Goal: Task Accomplishment & Management: Complete application form

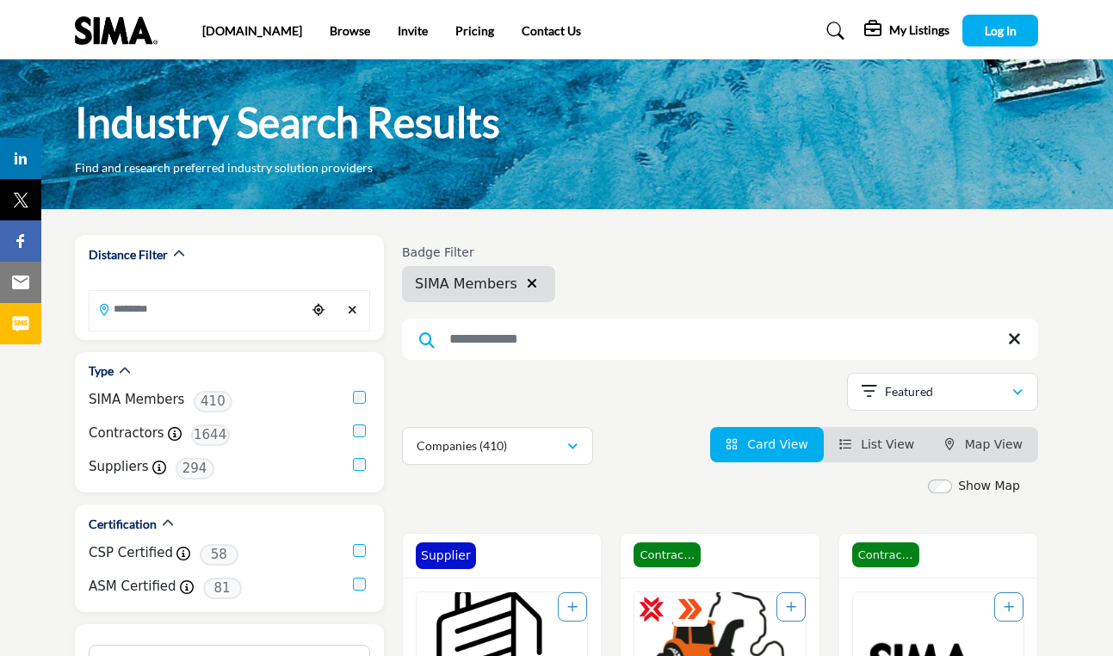
click at [561, 332] on input "Search Keyword" at bounding box center [720, 339] width 636 height 41
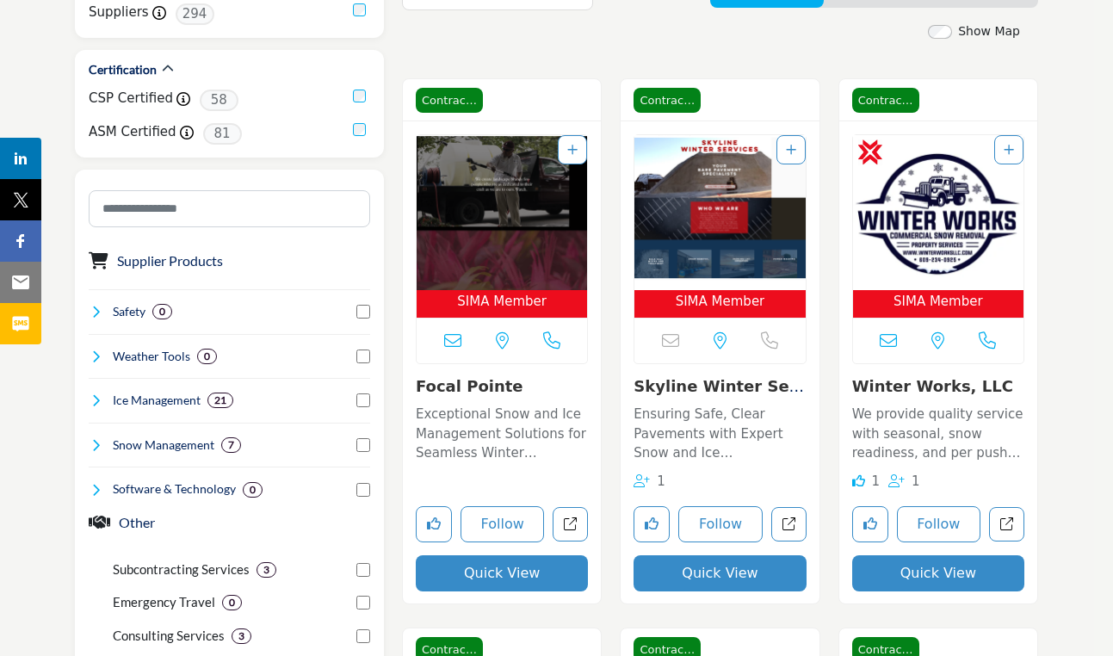
scroll to position [69, 0]
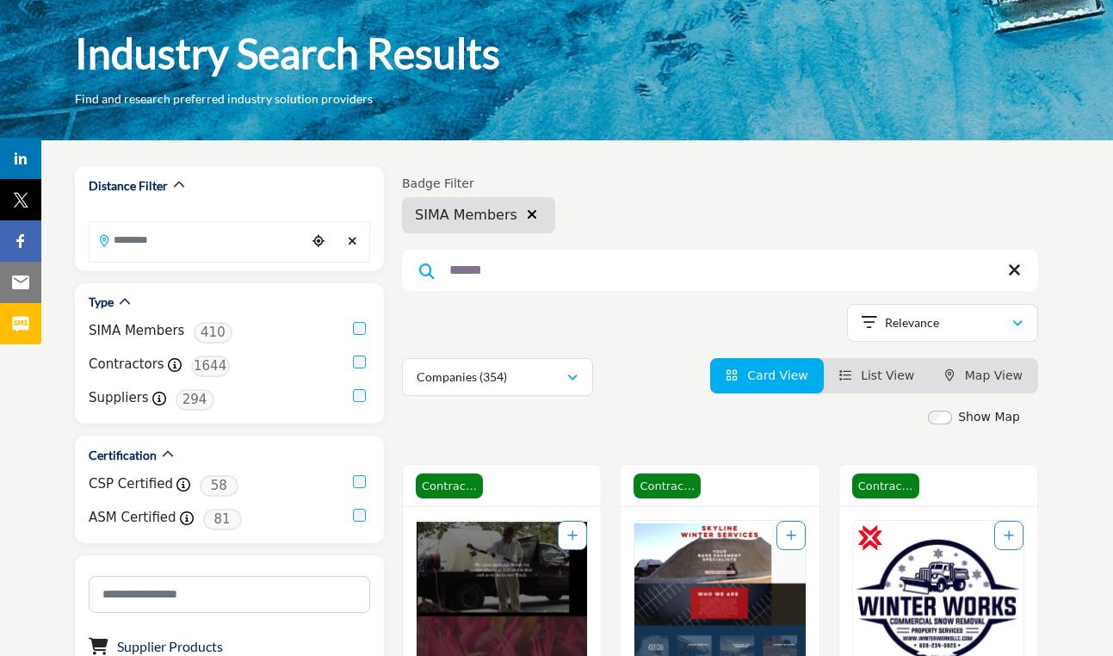
click at [552, 265] on input "******" at bounding box center [720, 270] width 636 height 41
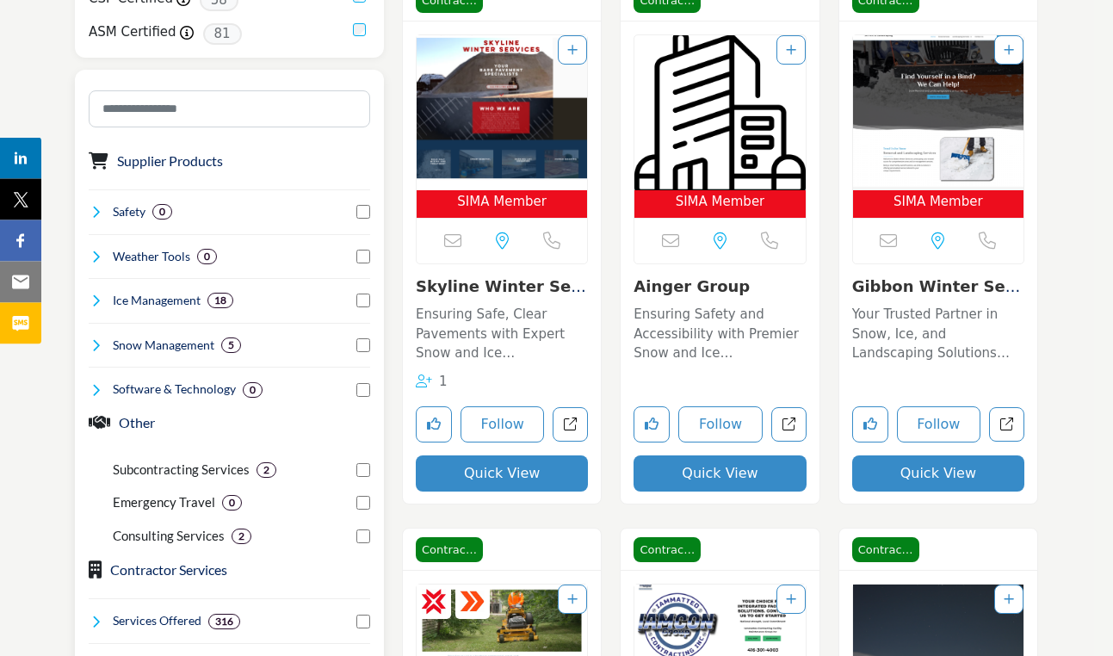
scroll to position [524, 0]
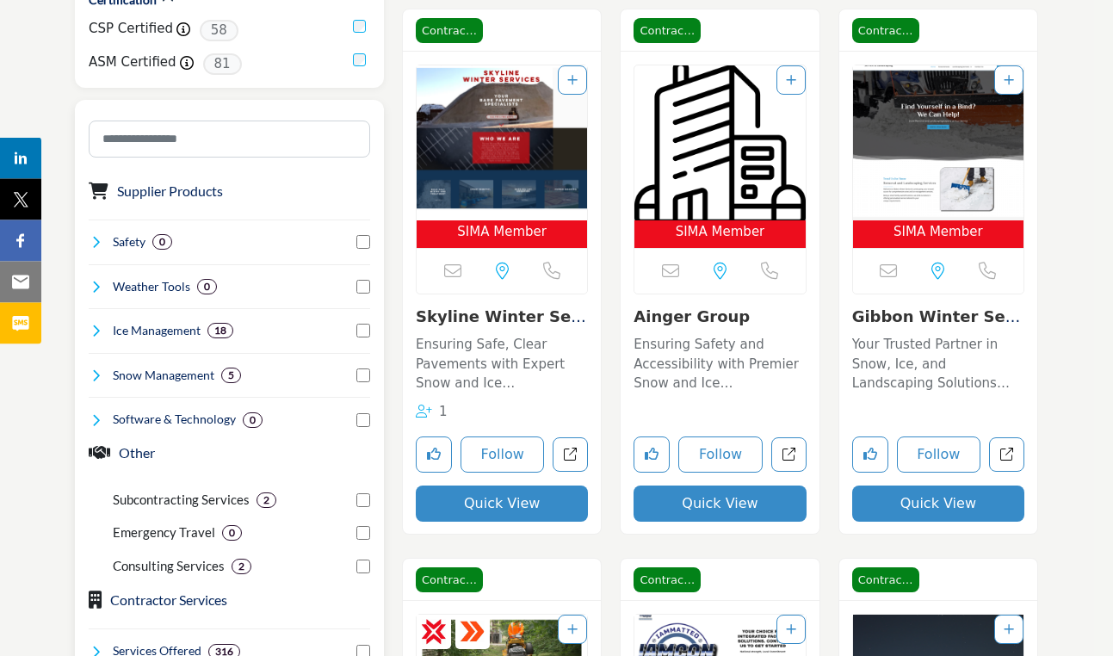
click at [105, 424] on div "Software & Technology 0" at bounding box center [176, 421] width 174 height 18
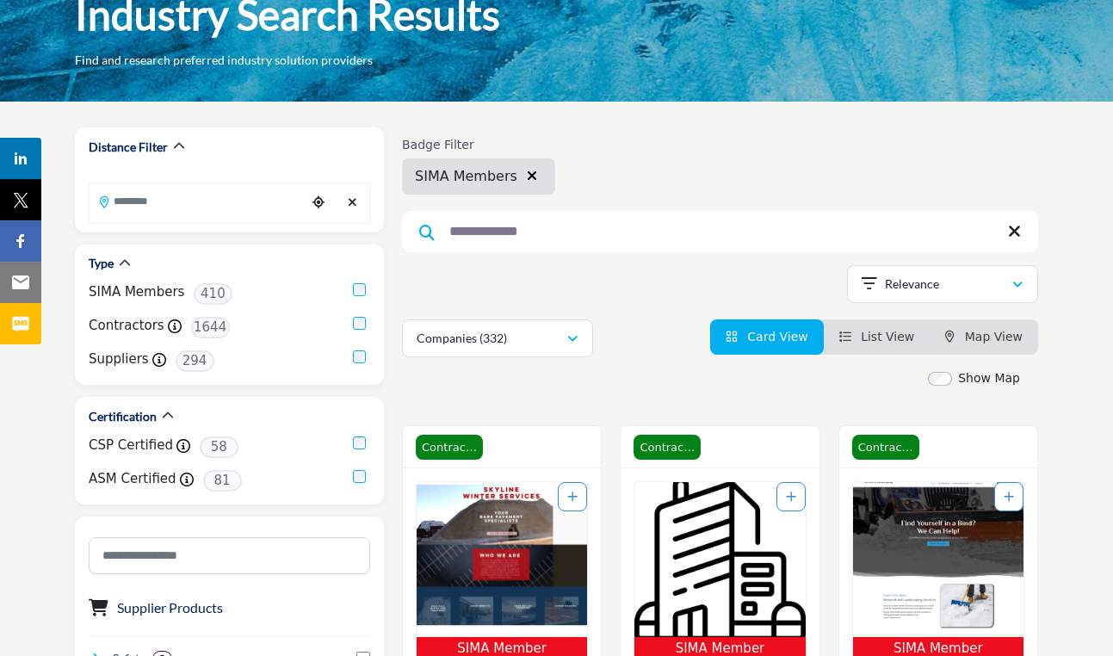
scroll to position [96, 0]
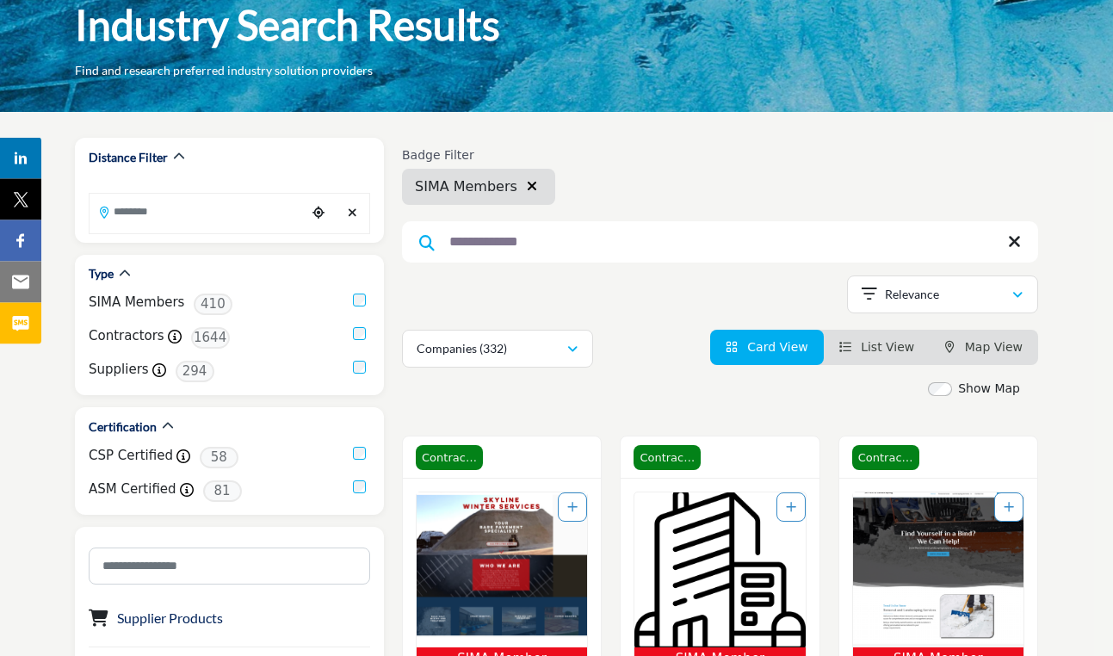
click at [497, 237] on input "**********" at bounding box center [720, 242] width 636 height 41
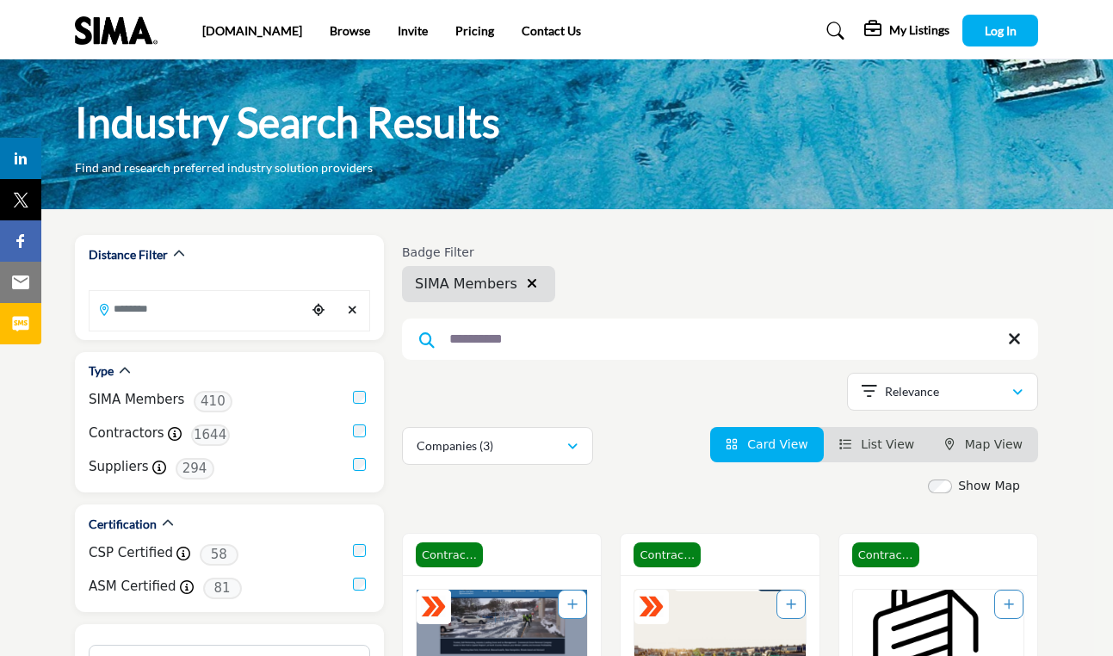
type input "**********"
click at [882, 23] on div "My Listings" at bounding box center [906, 31] width 85 height 21
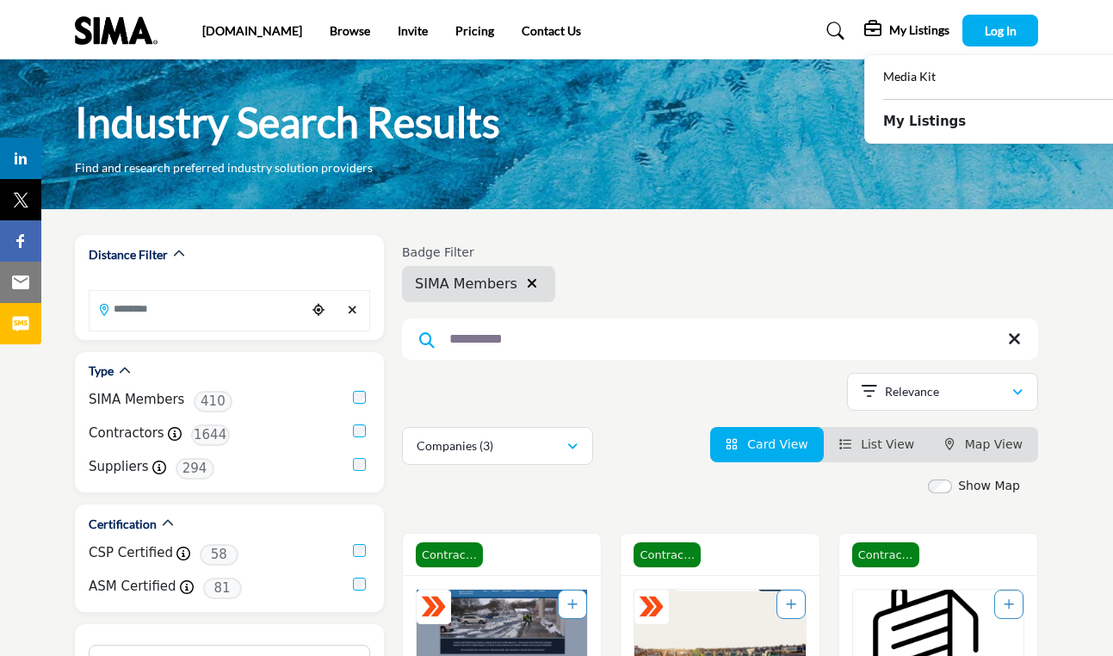
click at [911, 124] on b "My Listings" at bounding box center [924, 122] width 83 height 20
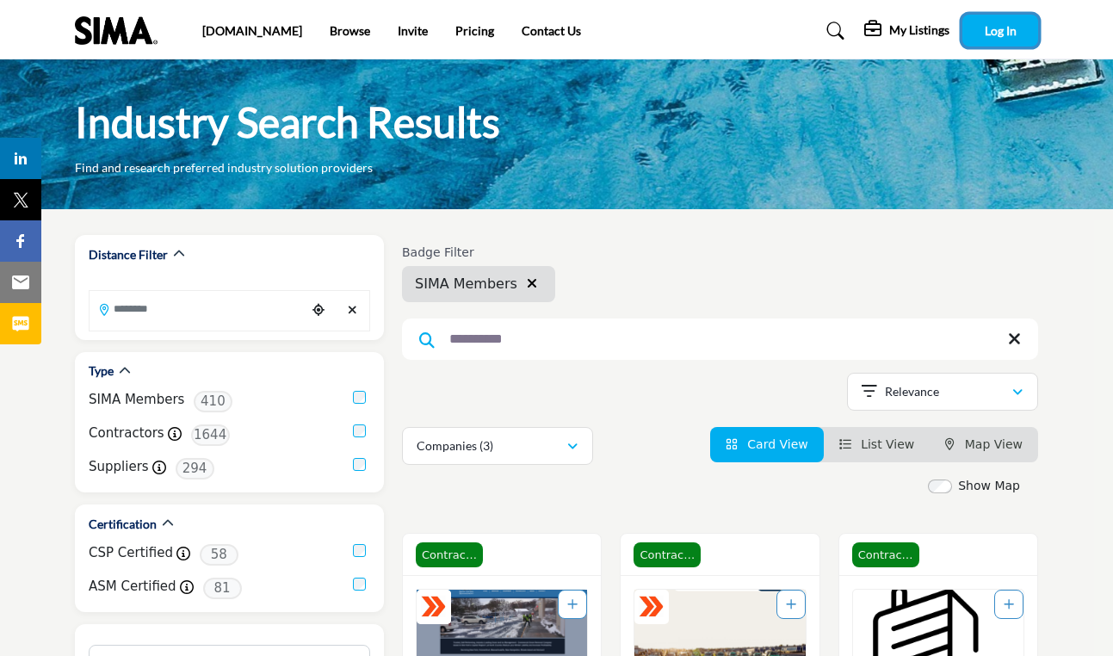
click at [995, 20] on button "Log In" at bounding box center [1001, 31] width 76 height 32
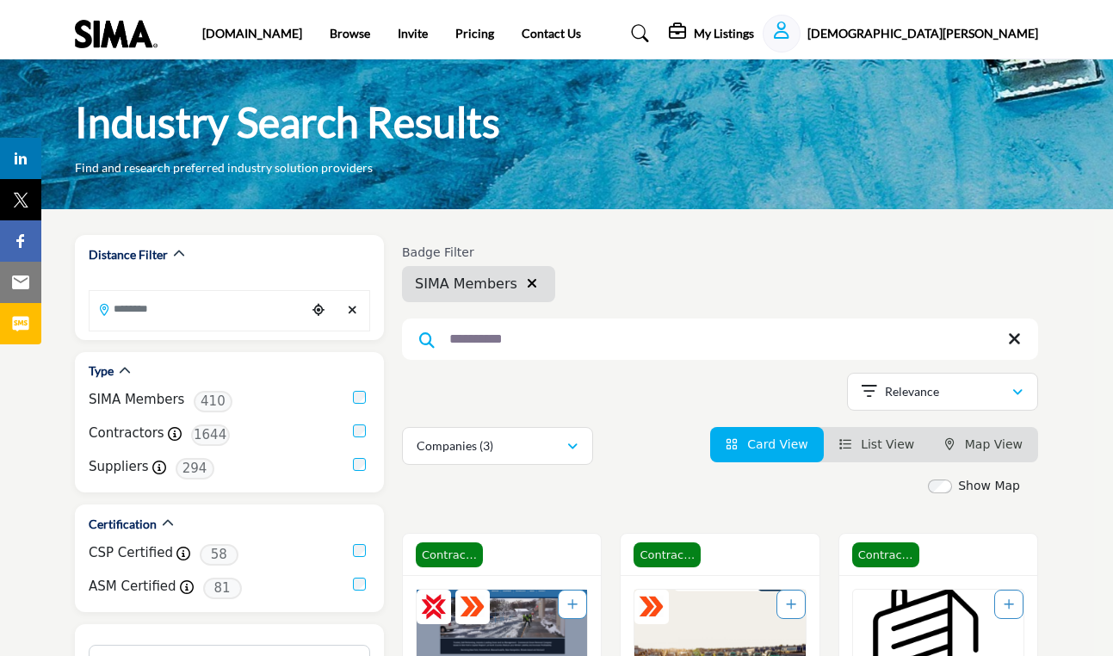
click at [754, 36] on h5 "My Listings" at bounding box center [724, 33] width 60 height 15
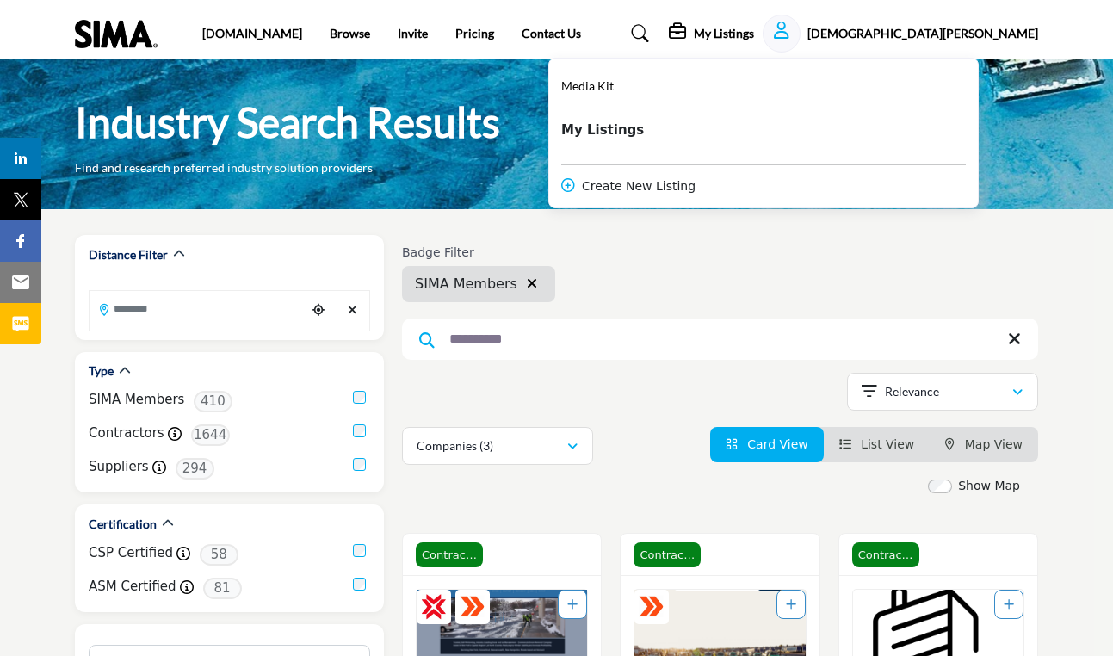
click at [986, 34] on h5 "[DEMOGRAPHIC_DATA][PERSON_NAME]" at bounding box center [923, 33] width 231 height 17
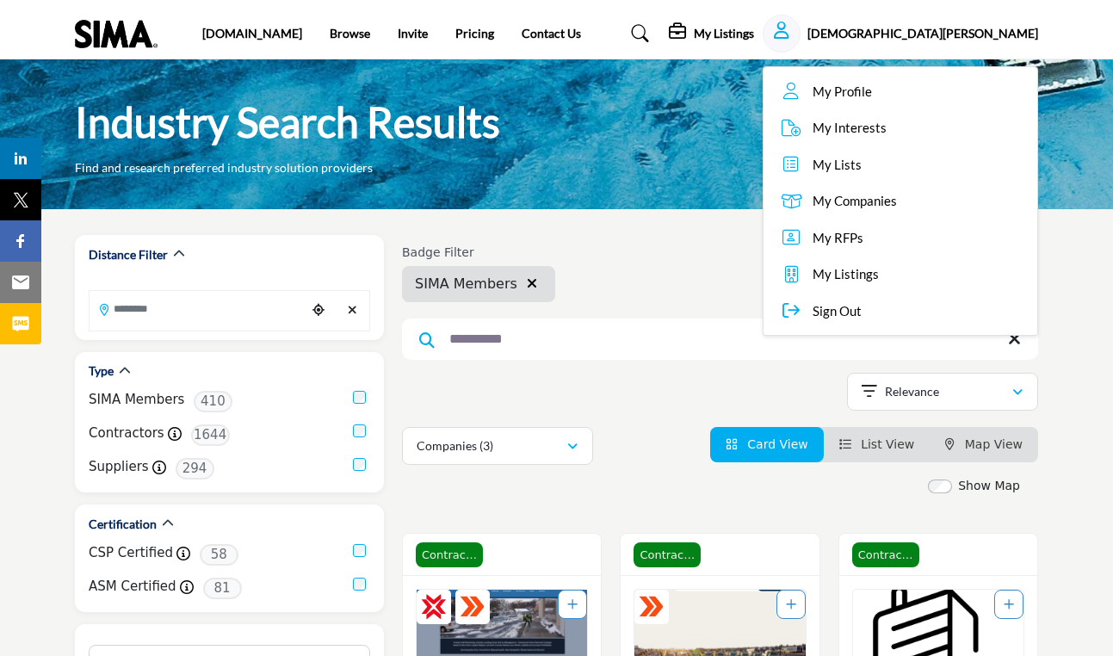
click at [872, 97] on span "My Profile" at bounding box center [842, 92] width 59 height 20
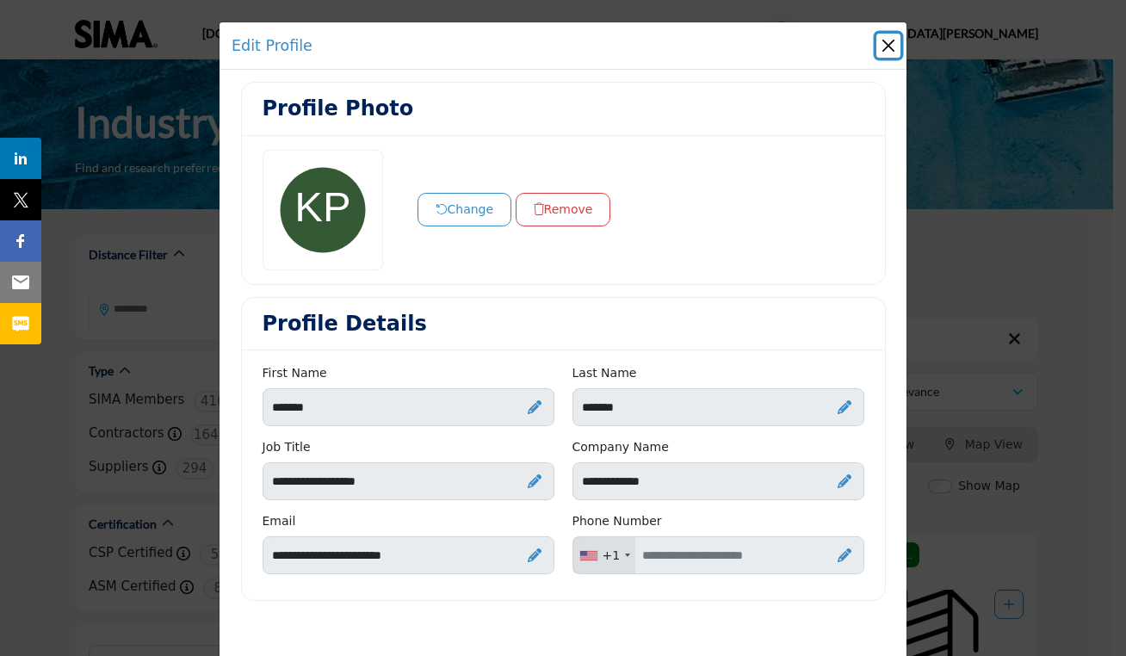
click at [879, 39] on button "Close" at bounding box center [889, 46] width 24 height 24
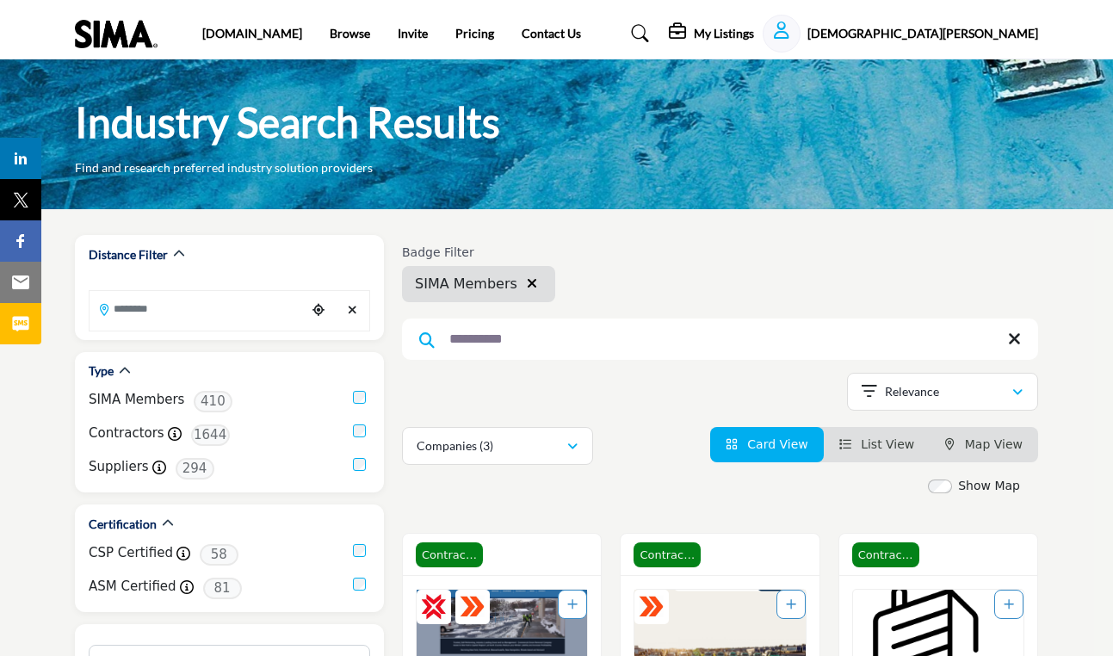
click at [754, 43] on div "My Listings" at bounding box center [711, 33] width 85 height 21
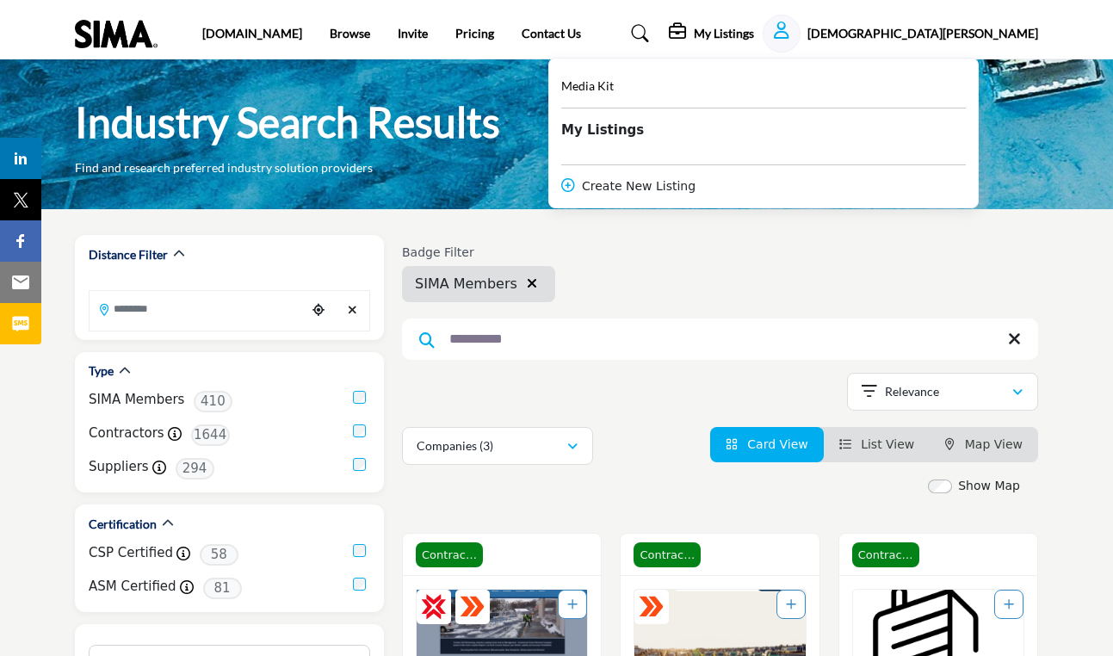
click at [765, 194] on div "Create New Listing" at bounding box center [763, 186] width 405 height 18
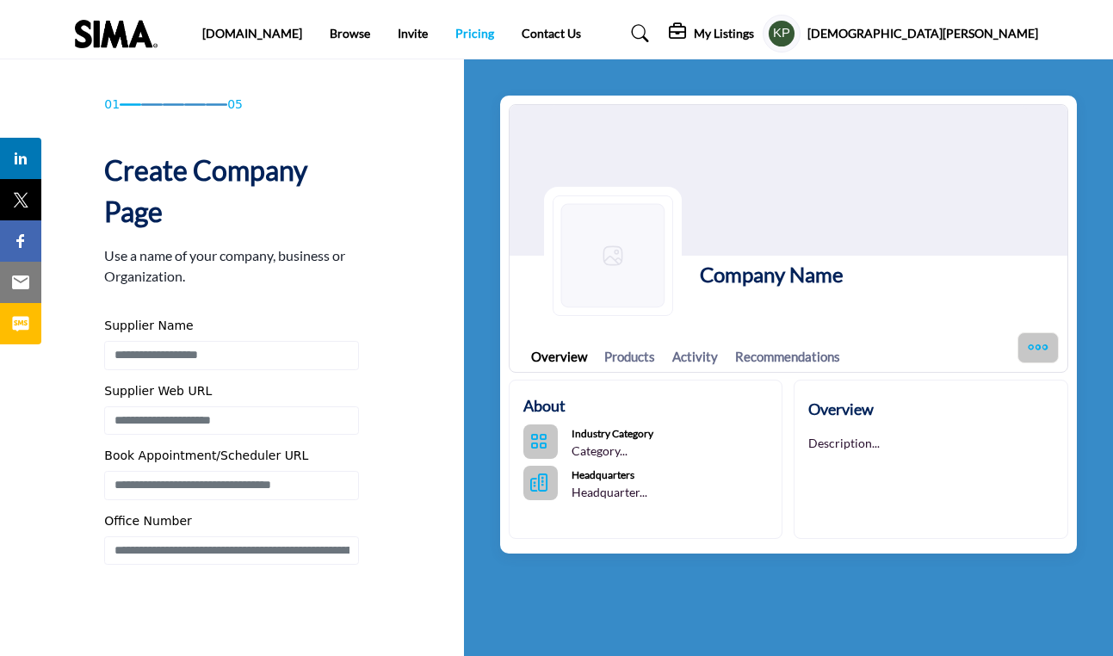
click at [455, 33] on link "Pricing" at bounding box center [474, 33] width 39 height 15
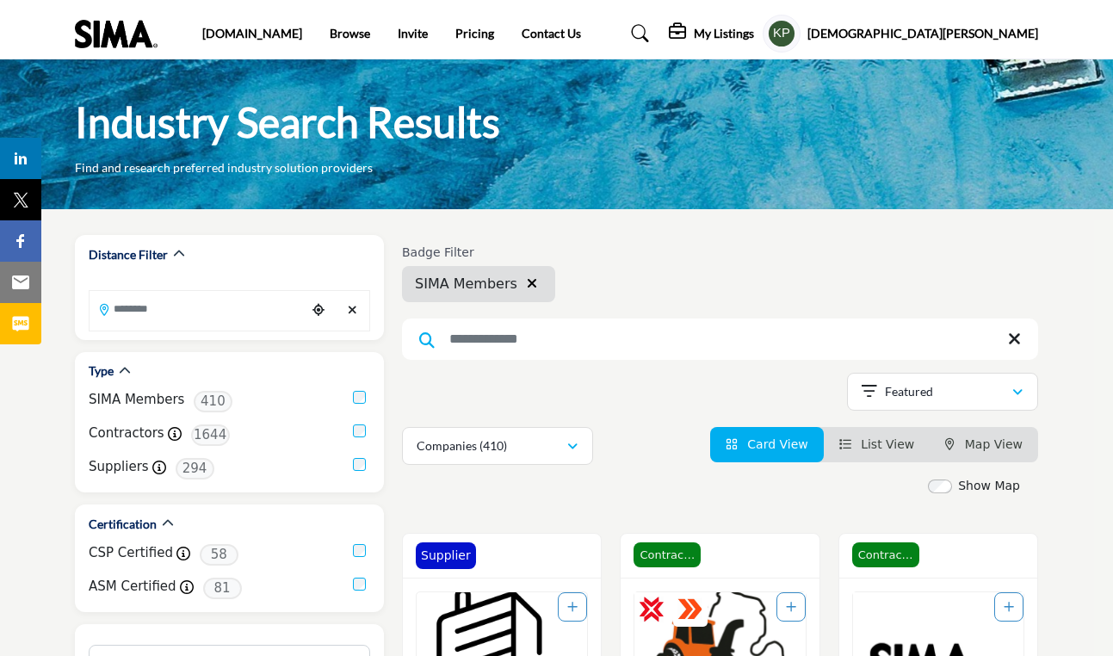
click at [952, 34] on h5 "[DEMOGRAPHIC_DATA][PERSON_NAME]" at bounding box center [923, 33] width 231 height 17
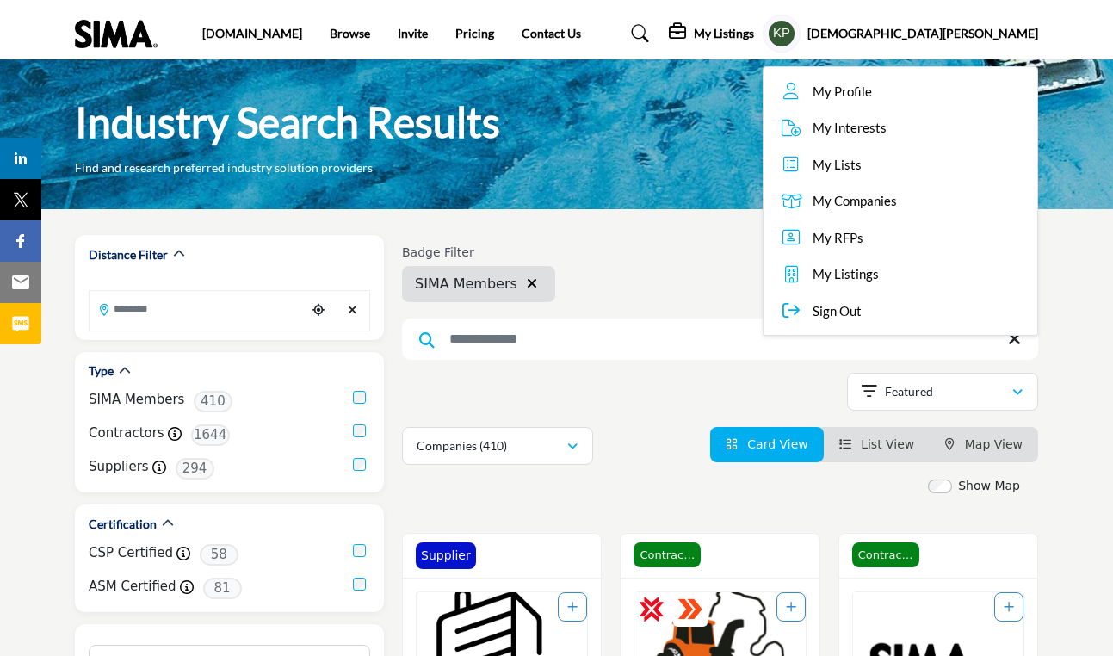
click at [897, 206] on span "My Companies" at bounding box center [855, 201] width 84 height 20
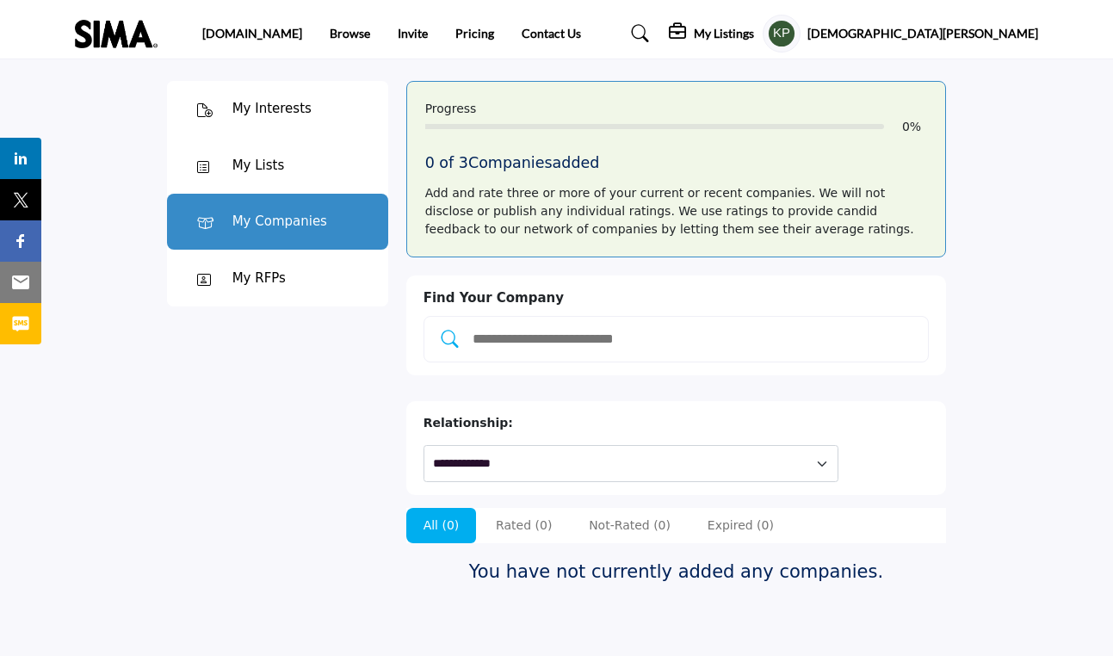
click at [350, 158] on div "My Lists" at bounding box center [277, 165] width 221 height 57
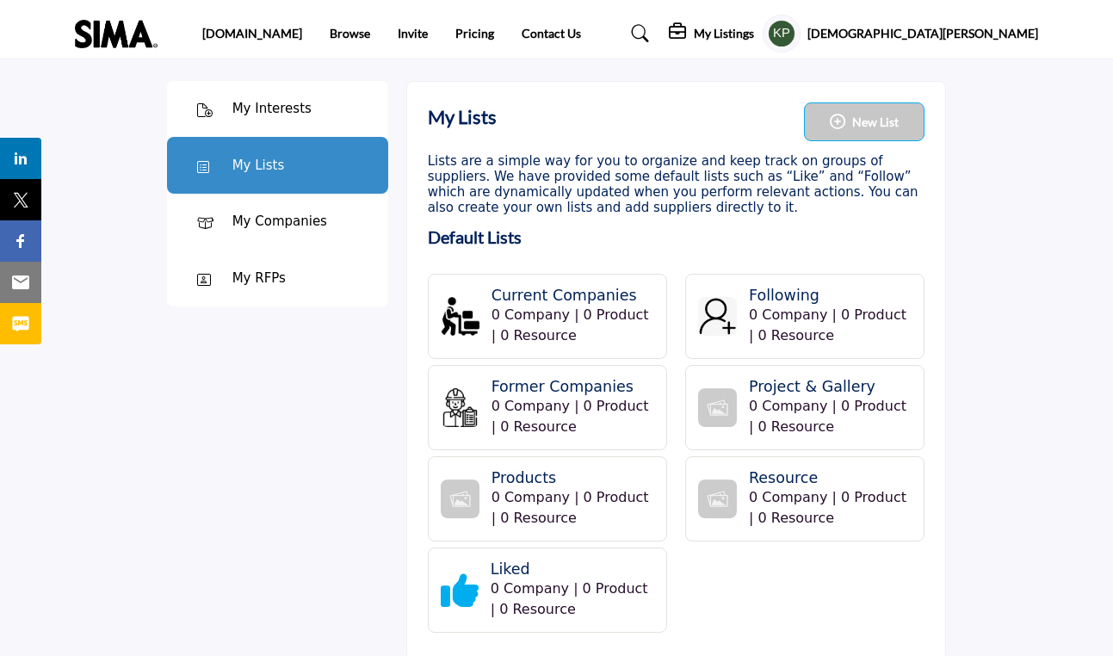
click at [323, 129] on div "My Interests" at bounding box center [277, 109] width 221 height 57
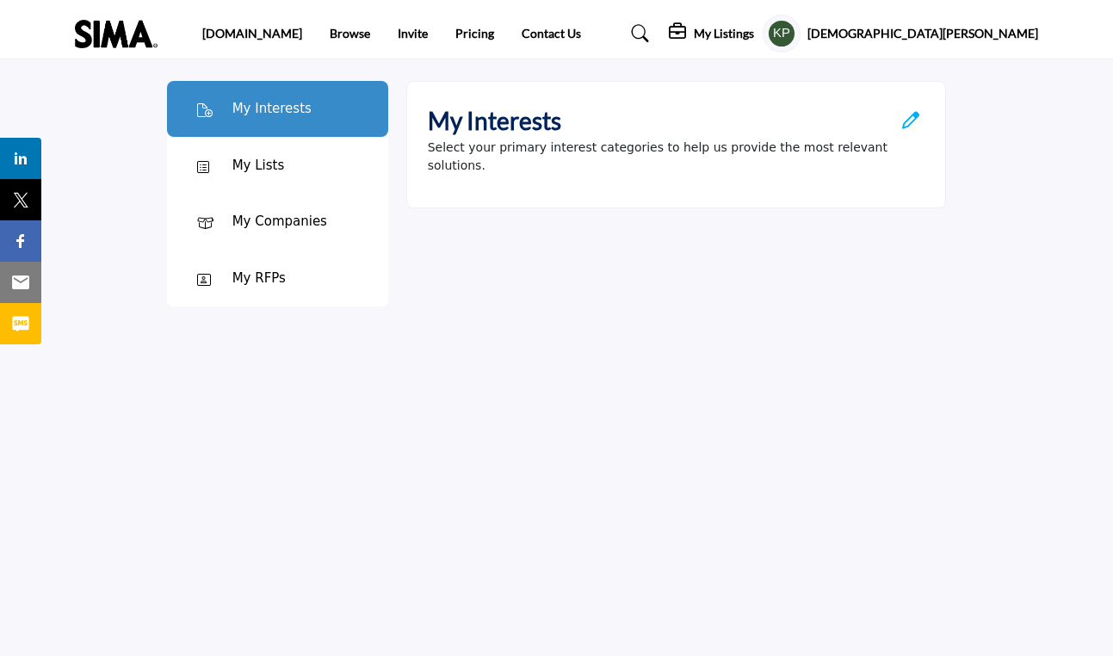
click at [754, 34] on h5 "My Listings" at bounding box center [724, 33] width 60 height 15
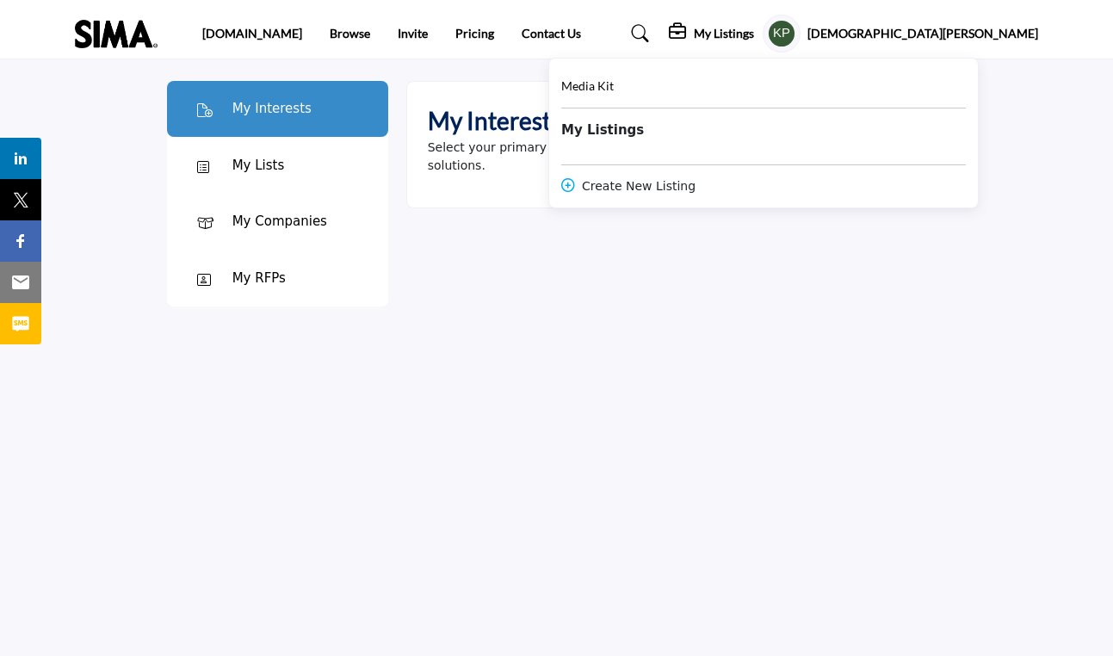
click at [800, 214] on div "My Interests Select your primary interest categories to help us provide the mos…" at bounding box center [676, 194] width 559 height 262
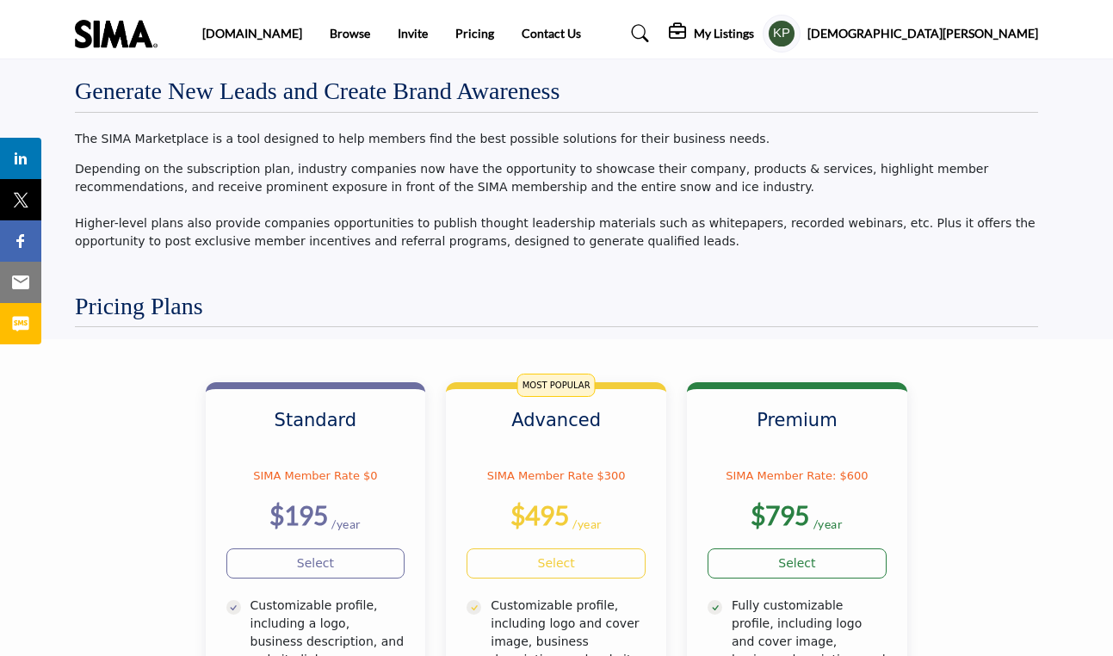
click at [754, 31] on h5 "My Listings" at bounding box center [724, 33] width 60 height 15
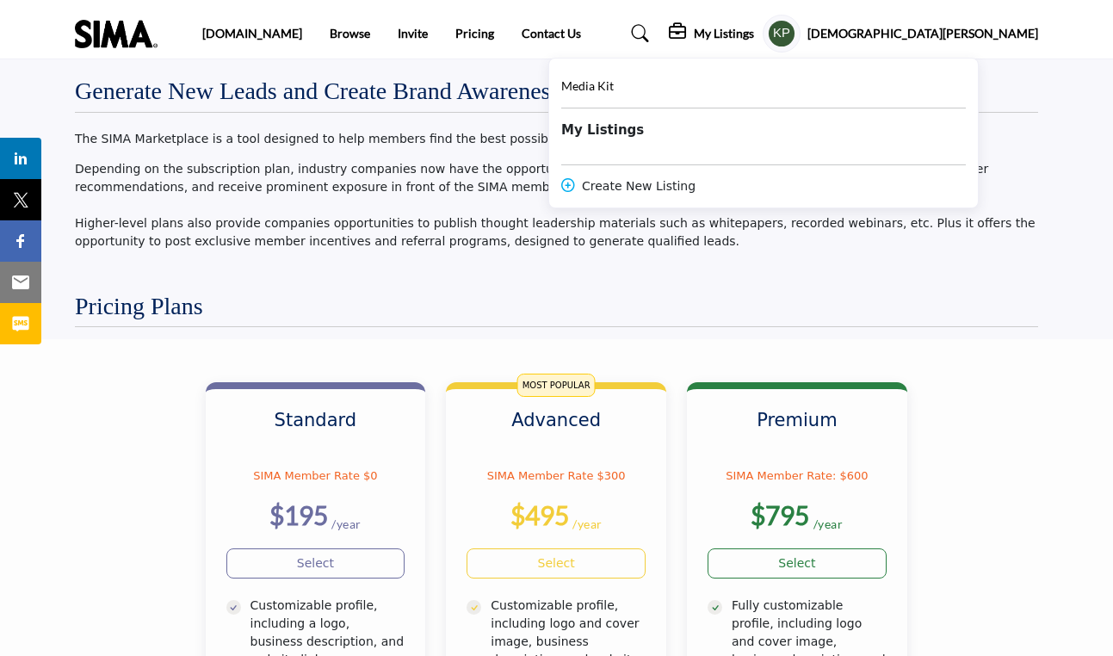
click at [801, 183] on div "Create New Listing" at bounding box center [763, 186] width 405 height 18
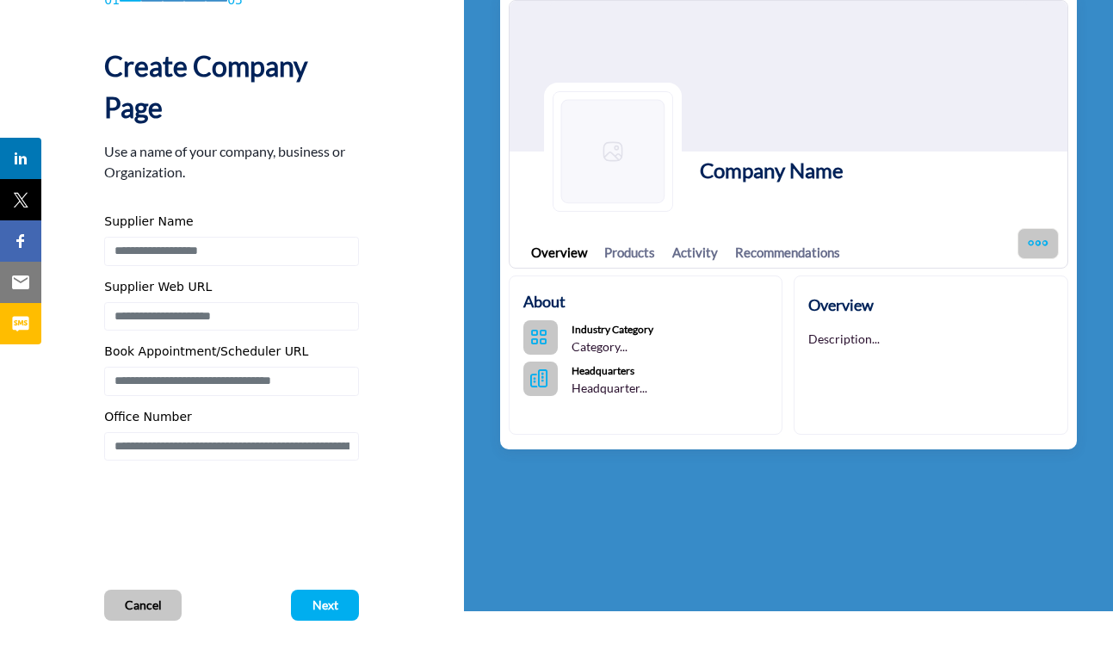
scroll to position [118, 0]
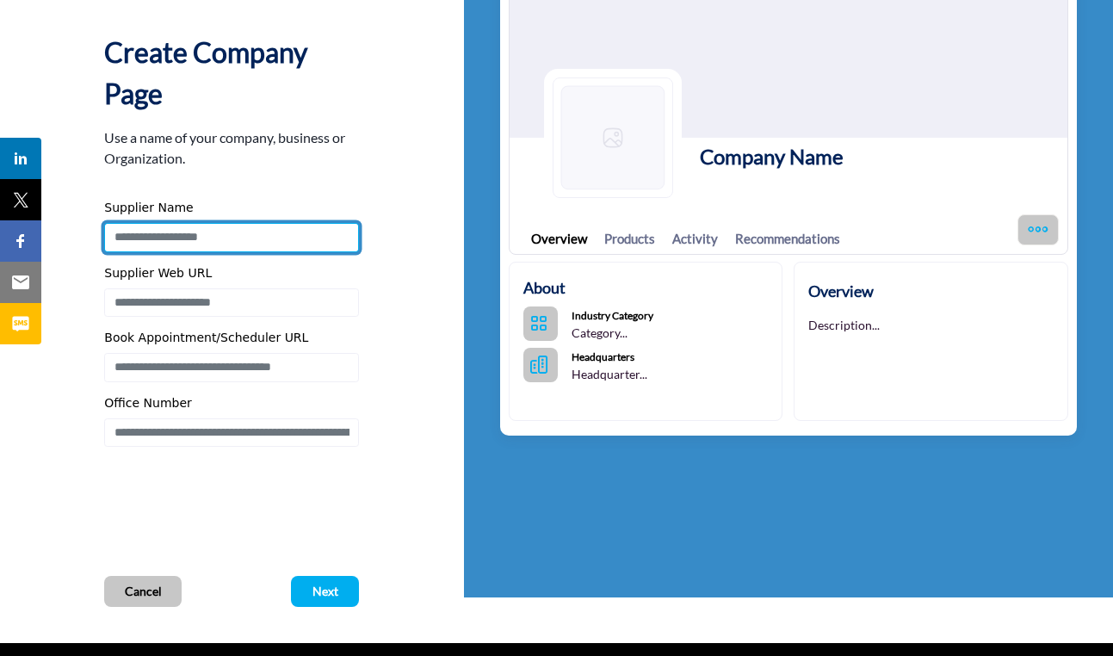
click at [279, 246] on input "Enter Supplier Name" at bounding box center [231, 237] width 255 height 29
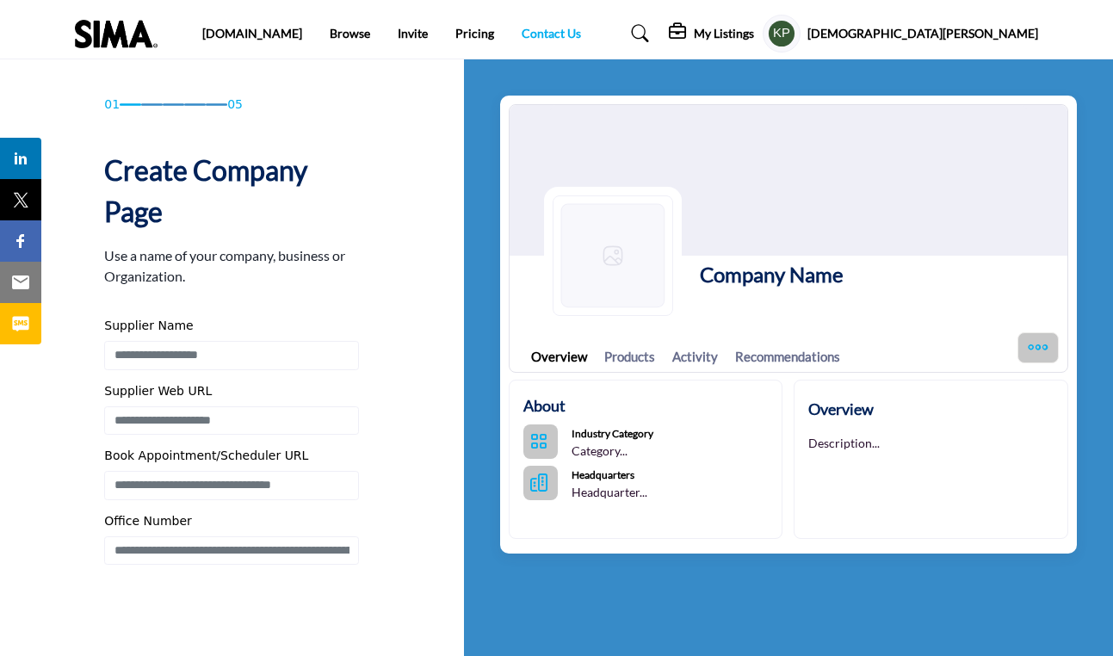
click at [522, 37] on link "Contact Us" at bounding box center [551, 33] width 59 height 15
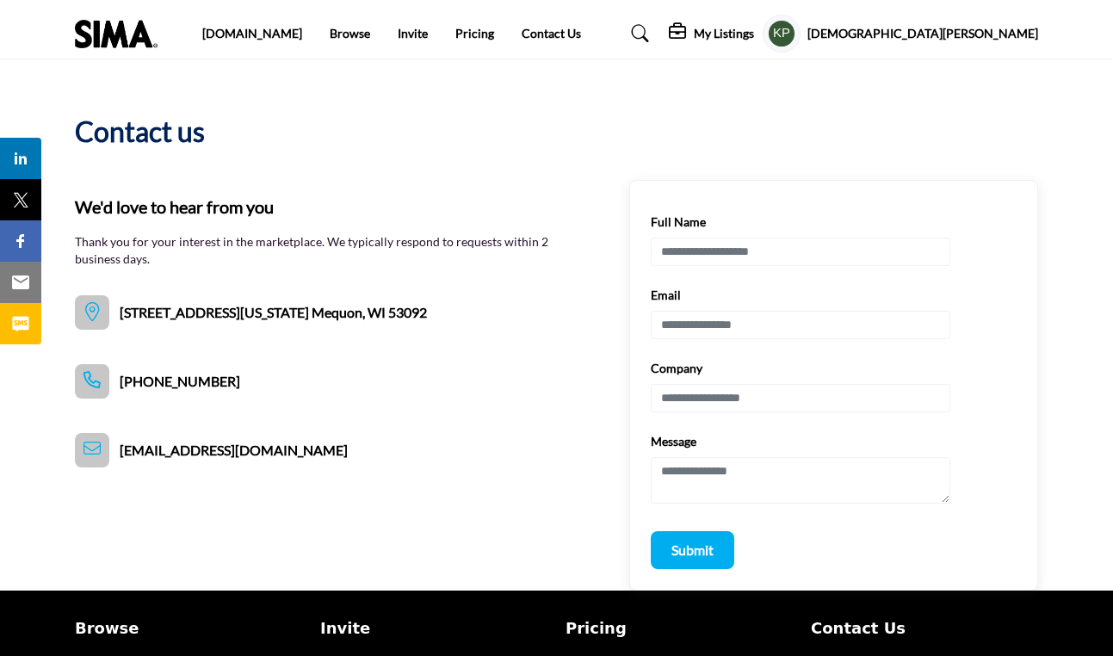
click at [970, 43] on div "[DEMOGRAPHIC_DATA][PERSON_NAME] My Profile My Interests My Lists My Companies M…" at bounding box center [901, 34] width 276 height 38
click at [972, 34] on h5 "[DEMOGRAPHIC_DATA][PERSON_NAME]" at bounding box center [923, 33] width 231 height 17
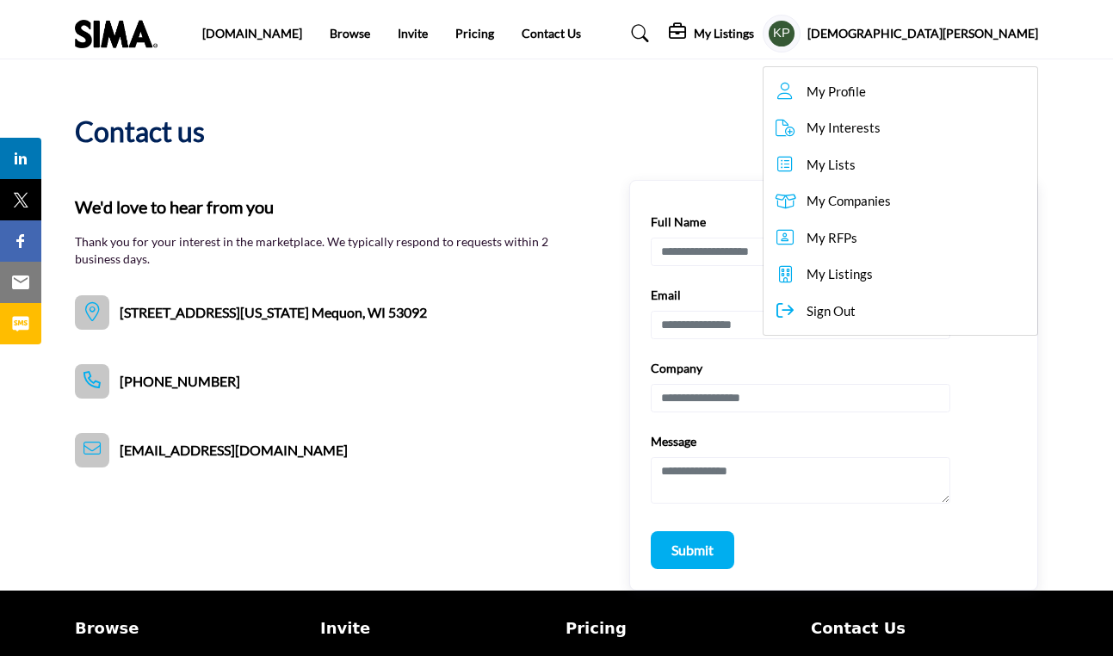
click at [866, 85] on span "My Profile" at bounding box center [836, 92] width 59 height 20
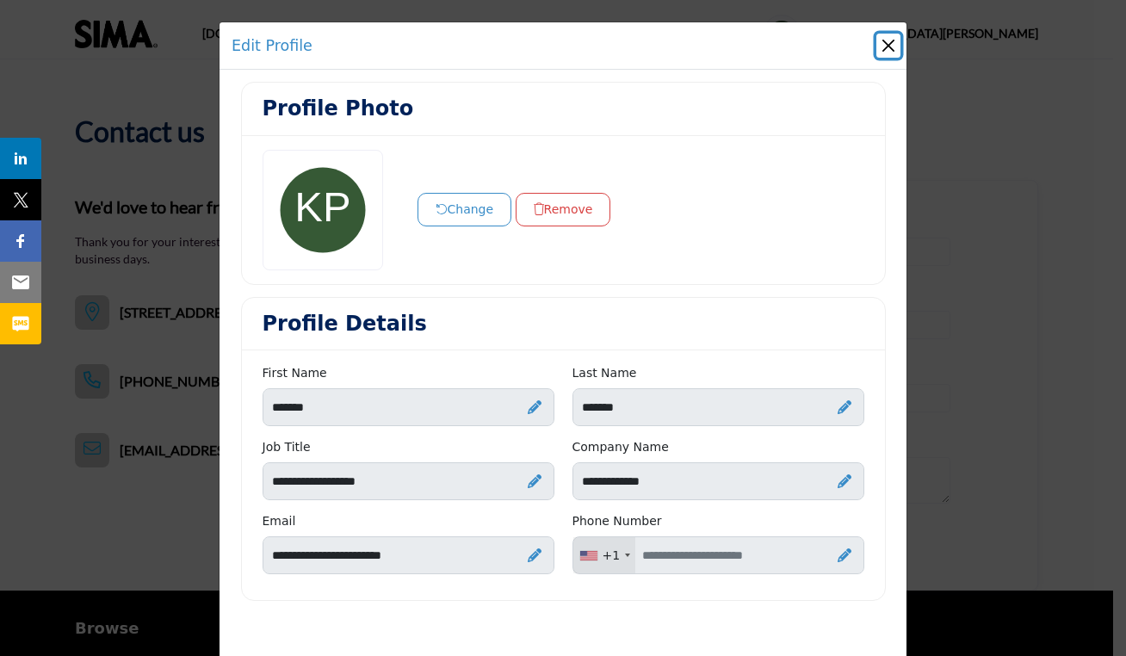
click at [882, 39] on button "Close" at bounding box center [889, 46] width 24 height 24
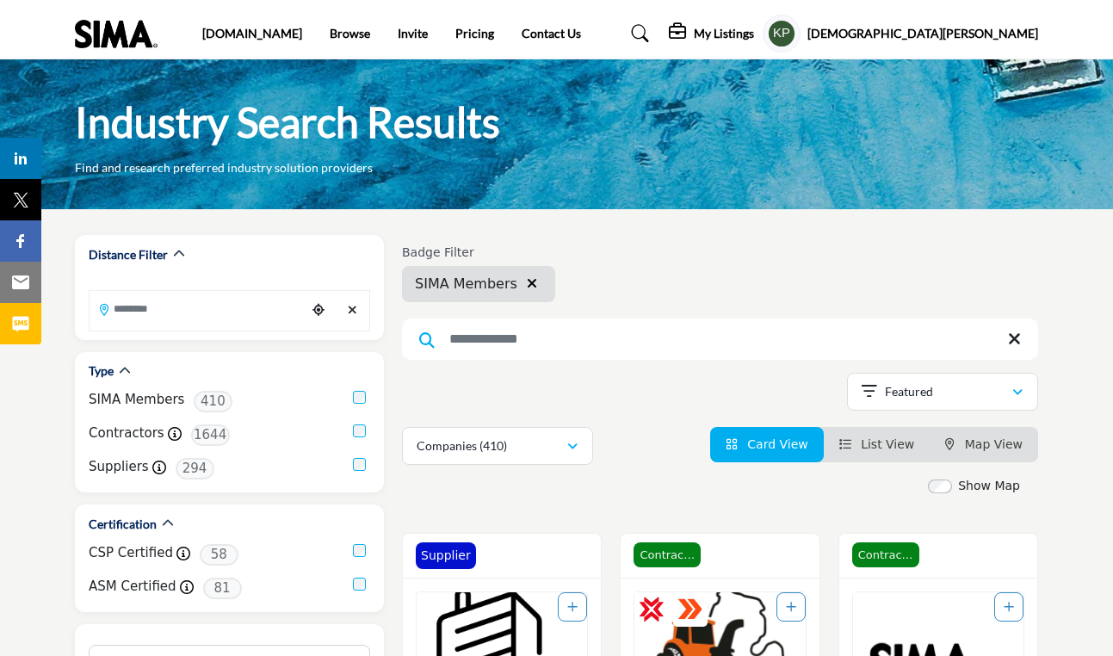
click at [973, 30] on h5 "Kristen Parrish" at bounding box center [923, 33] width 231 height 17
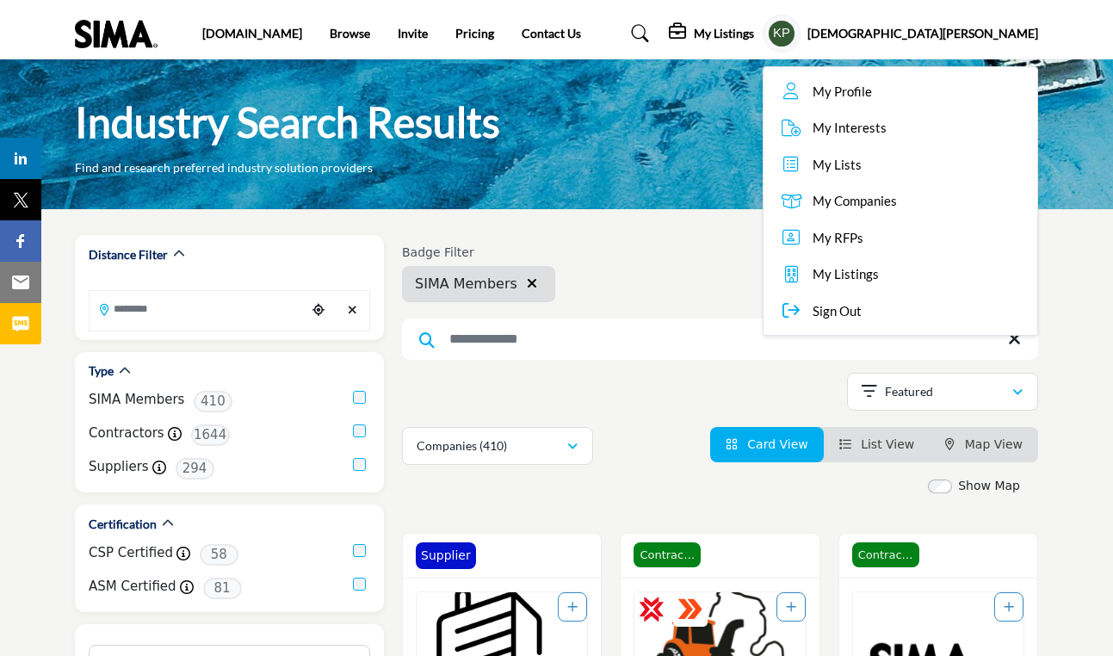
click at [862, 301] on span "Sign Out" at bounding box center [837, 311] width 49 height 20
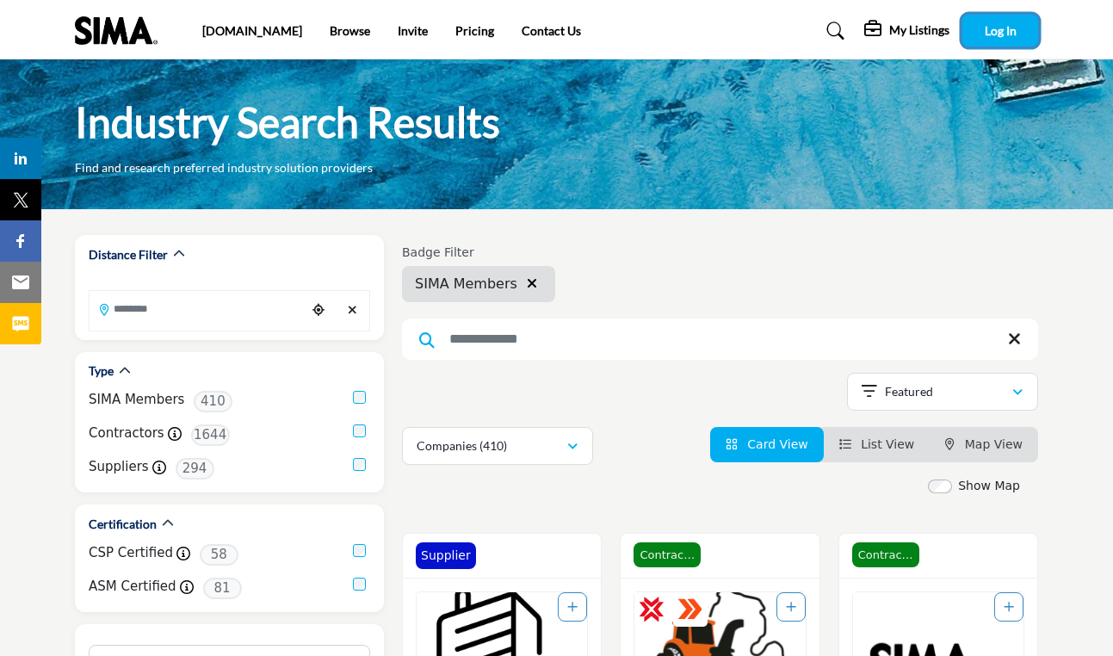
click at [995, 30] on span "Log In" at bounding box center [1001, 30] width 32 height 15
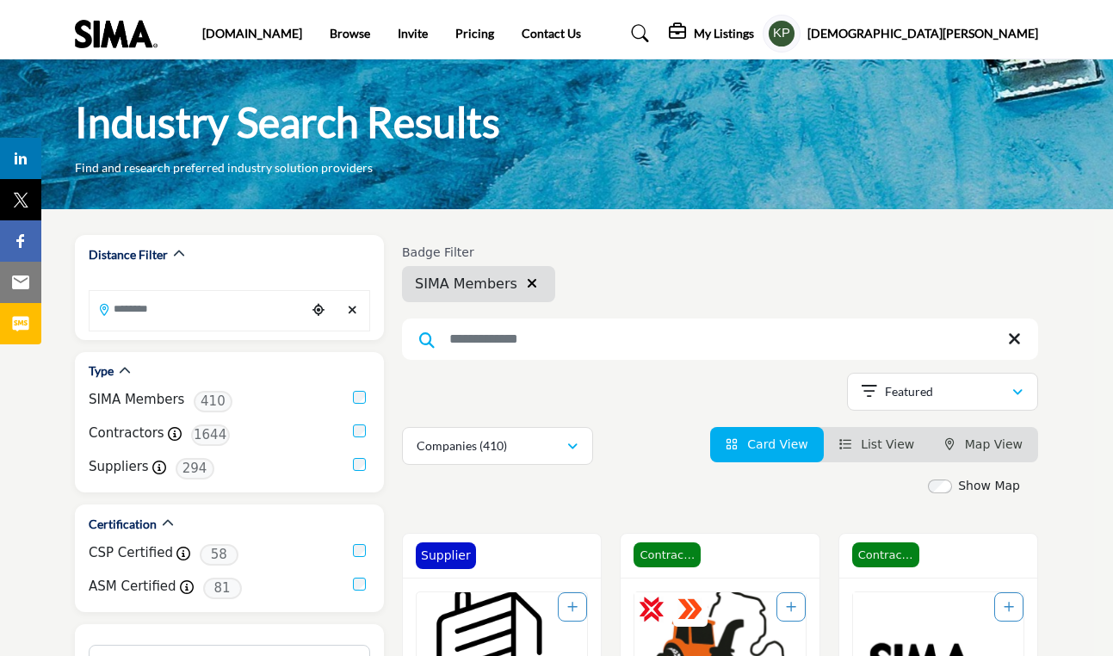
click at [754, 23] on div "My Listings" at bounding box center [711, 33] width 85 height 21
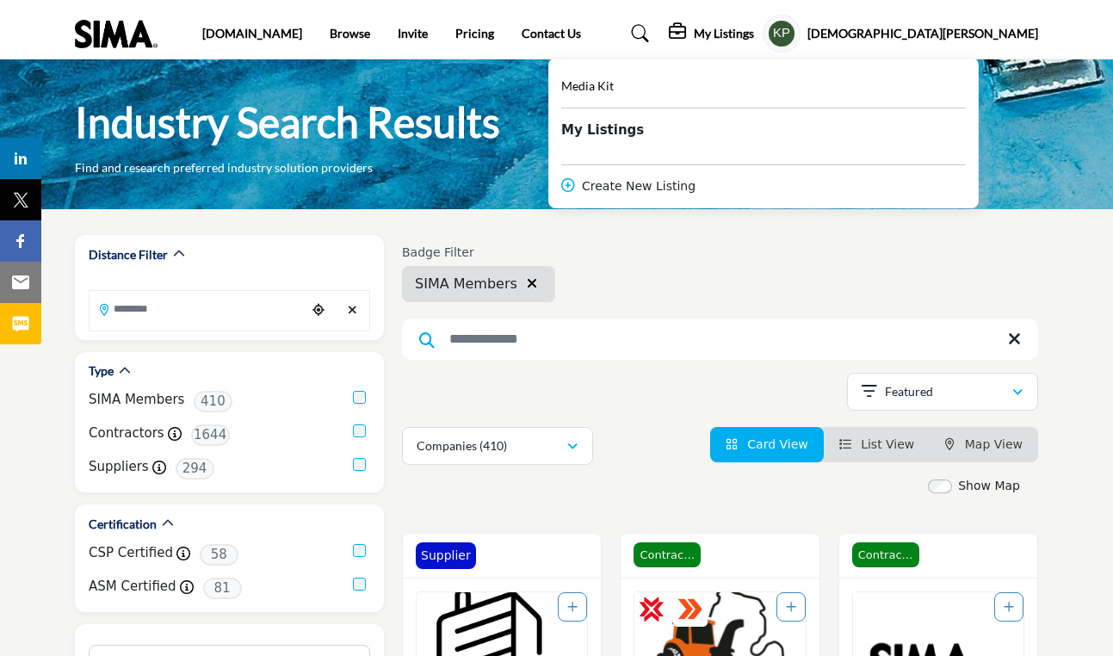
click at [753, 190] on div "Create New Listing" at bounding box center [763, 186] width 405 height 18
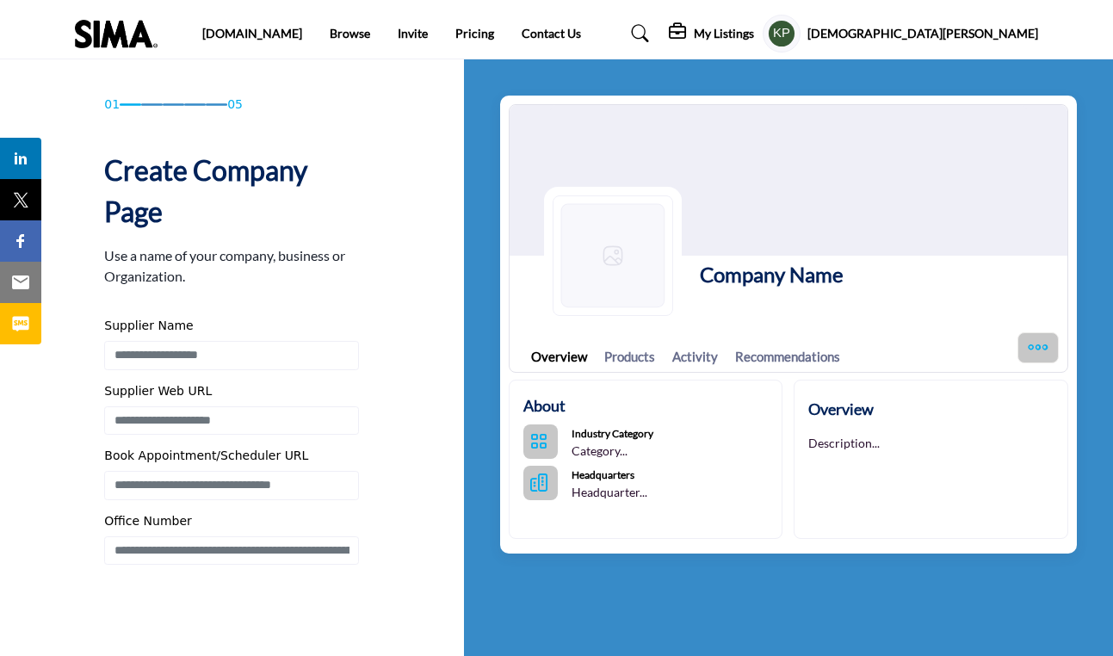
click at [965, 36] on h5 "[DEMOGRAPHIC_DATA][PERSON_NAME]" at bounding box center [923, 33] width 231 height 17
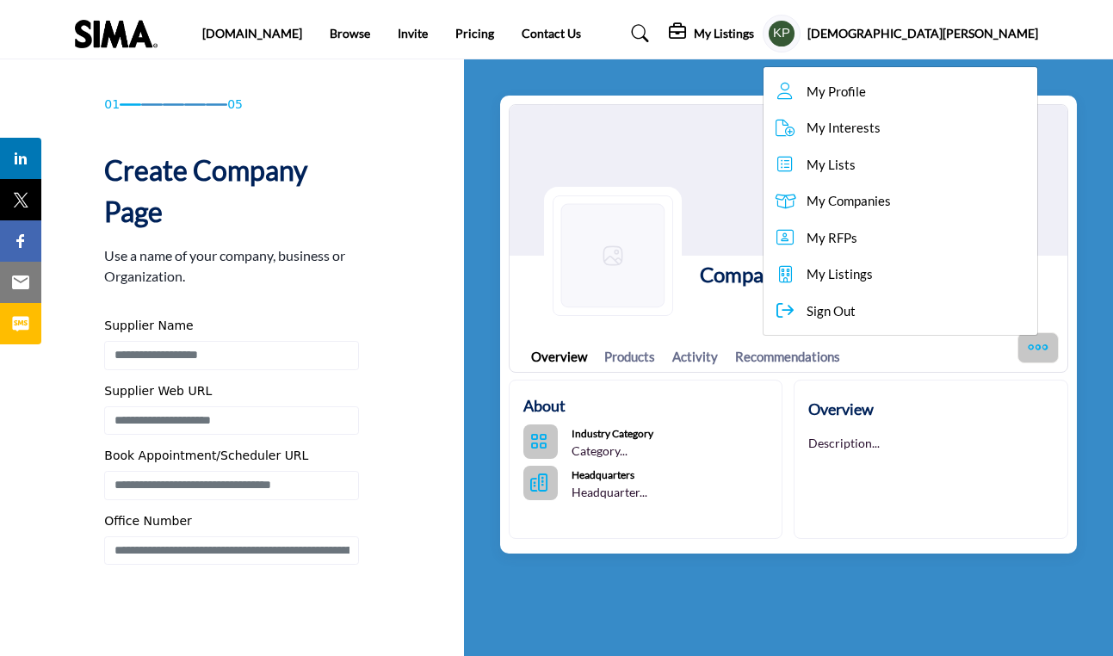
click at [866, 100] on span "My Profile" at bounding box center [836, 92] width 59 height 20
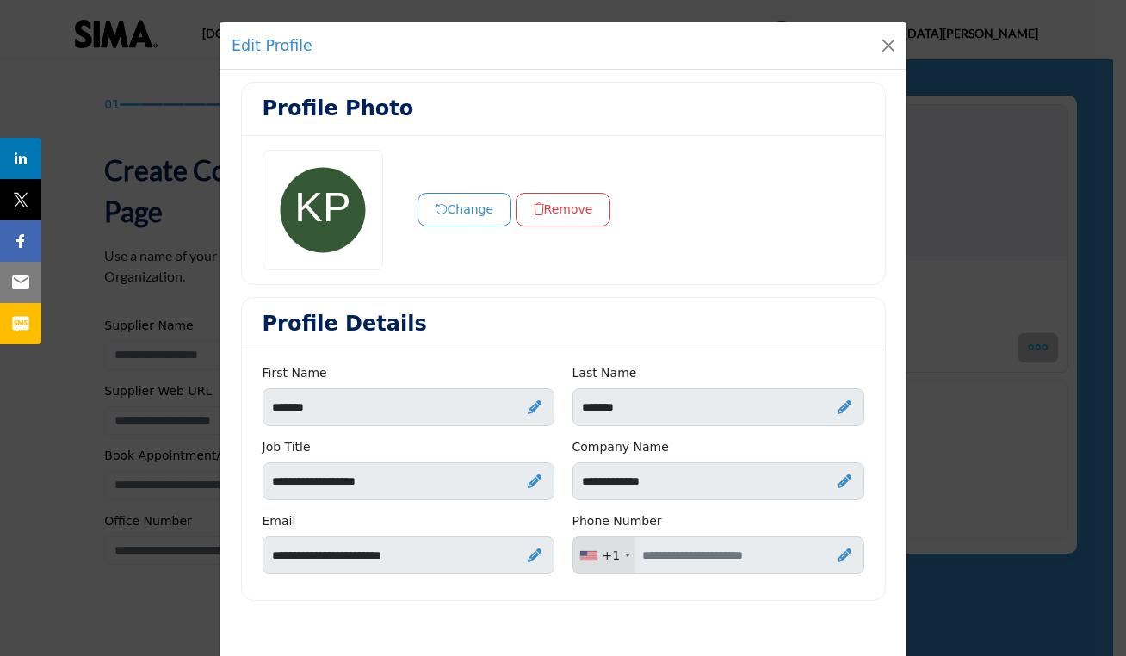
scroll to position [47, 0]
